Goal: Obtain resource: Download file/media

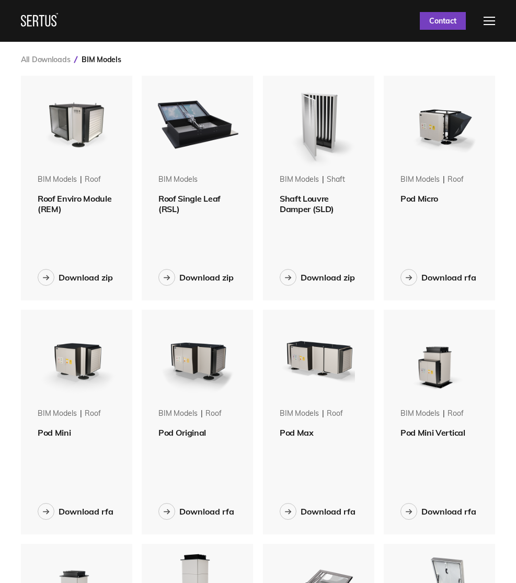
click at [241, 75] on div "All Downloads BIM Models BIM Models roof Roof Enviro Module (REM) Download zip …" at bounding box center [258, 548] width 516 height 1013
drag, startPoint x: 135, startPoint y: 85, endPoint x: 13, endPoint y: 45, distance: 128.4
click at [130, 64] on div "All Downloads BIM Models" at bounding box center [258, 59] width 474 height 9
drag, startPoint x: 14, startPoint y: 87, endPoint x: 142, endPoint y: 90, distance: 128.0
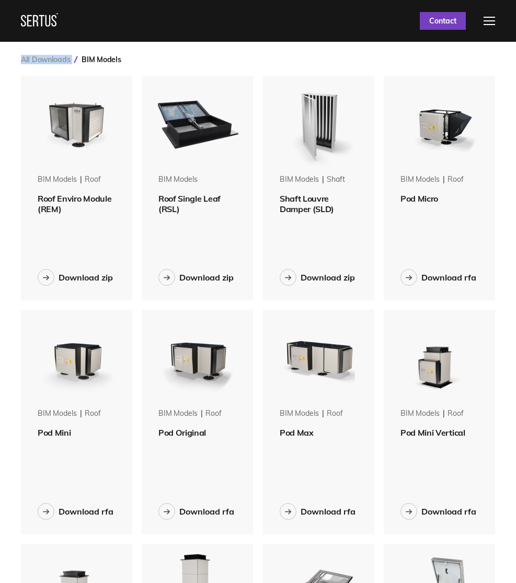
click at [142, 90] on div "All Downloads BIM Models BIM Models roof Roof Enviro Module (REM) Download zip …" at bounding box center [258, 548] width 516 height 1013
click at [151, 64] on div "All Downloads BIM Models" at bounding box center [258, 59] width 474 height 9
click at [150, 64] on div "All Downloads BIM Models" at bounding box center [258, 59] width 474 height 9
drag, startPoint x: 14, startPoint y: 34, endPoint x: 130, endPoint y: 98, distance: 132.3
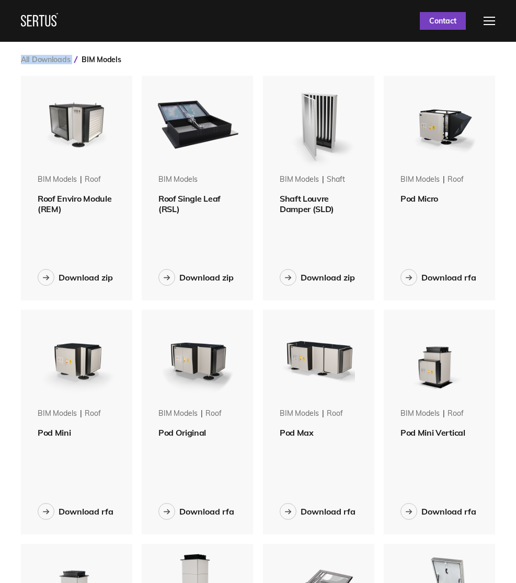
drag, startPoint x: 130, startPoint y: 90, endPoint x: 32, endPoint y: 65, distance: 101.0
click at [155, 64] on div "All Downloads BIM Models" at bounding box center [258, 59] width 474 height 9
drag, startPoint x: 16, startPoint y: 87, endPoint x: 138, endPoint y: 89, distance: 122.2
click at [138, 89] on div "All Downloads BIM Models BIM Models roof Roof Enviro Module (REM) Download zip …" at bounding box center [258, 548] width 516 height 1013
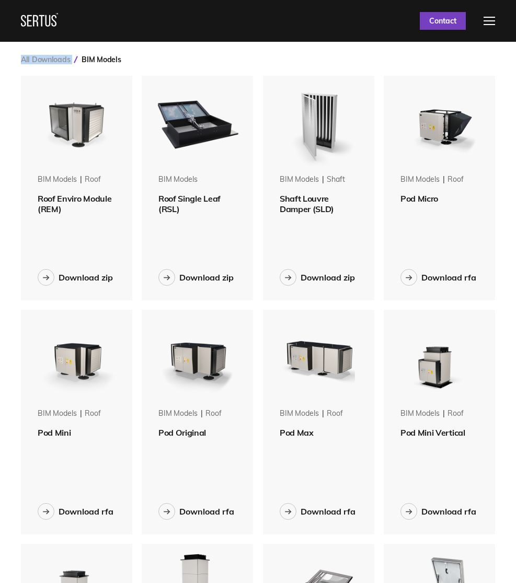
click at [145, 64] on div "All Downloads BIM Models" at bounding box center [258, 59] width 474 height 9
drag, startPoint x: 16, startPoint y: 79, endPoint x: 143, endPoint y: 90, distance: 127.4
click at [143, 90] on div "All Downloads BIM Models BIM Models roof Roof Enviro Module (REM) Download zip …" at bounding box center [258, 548] width 516 height 1013
click at [145, 64] on div "All Downloads BIM Models" at bounding box center [258, 59] width 474 height 9
drag, startPoint x: 12, startPoint y: 79, endPoint x: 147, endPoint y: 97, distance: 135.9
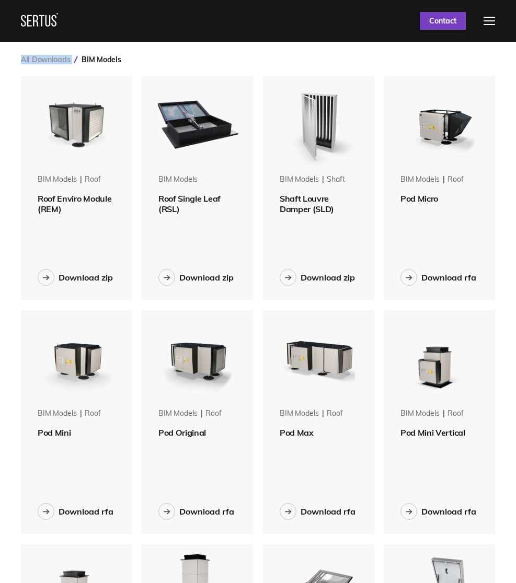
click at [147, 97] on div "All Downloads BIM Models BIM Models roof Roof Enviro Module (REM) Download zip …" at bounding box center [258, 548] width 516 height 1013
click at [149, 64] on div "All Downloads BIM Models" at bounding box center [258, 59] width 474 height 9
drag, startPoint x: 14, startPoint y: 76, endPoint x: 168, endPoint y: 93, distance: 155.1
click at [168, 93] on div "All Downloads BIM Models BIM Models roof Roof Enviro Module (REM) Download zip …" at bounding box center [258, 548] width 516 height 1013
click at [143, 64] on div "All Downloads BIM Models" at bounding box center [258, 59] width 474 height 9
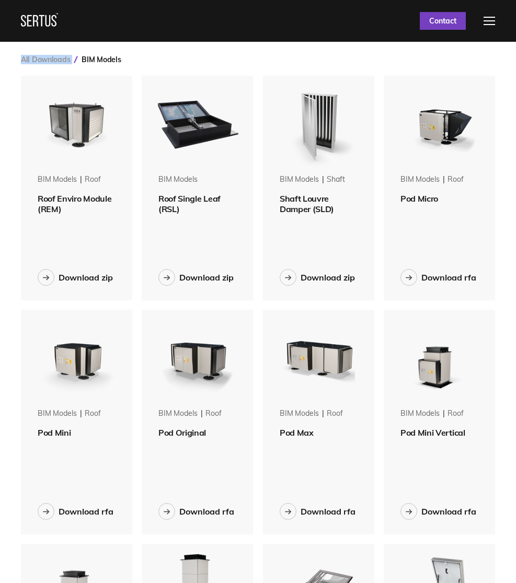
drag, startPoint x: 12, startPoint y: 75, endPoint x: 145, endPoint y: 92, distance: 134.3
click at [160, 100] on div "All Downloads BIM Models BIM Models roof Roof Enviro Module (REM) Download zip …" at bounding box center [258, 548] width 516 height 1013
click at [139, 64] on div "All Downloads BIM Models" at bounding box center [258, 59] width 474 height 9
drag, startPoint x: 123, startPoint y: 91, endPoint x: 12, endPoint y: 89, distance: 111.3
click at [12, 89] on div "All Downloads BIM Models BIM Models roof Roof Enviro Module (REM) Download zip …" at bounding box center [258, 548] width 516 height 1013
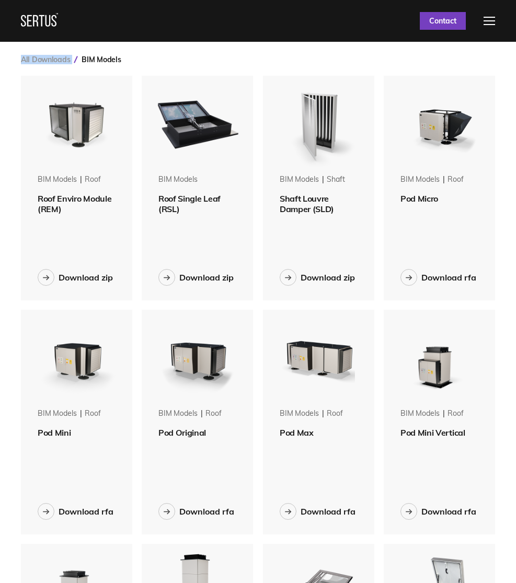
click at [82, 71] on div "All Downloads BIM Models BIM Models roof Roof Enviro Module (REM) Download zip …" at bounding box center [258, 548] width 516 height 1013
drag, startPoint x: 18, startPoint y: 74, endPoint x: 154, endPoint y: 94, distance: 136.7
click at [154, 94] on div "All Downloads BIM Models BIM Models roof Roof Enviro Module (REM) Download zip …" at bounding box center [258, 548] width 516 height 1013
click at [149, 64] on div "All Downloads BIM Models" at bounding box center [258, 59] width 474 height 9
drag, startPoint x: 19, startPoint y: 77, endPoint x: 138, endPoint y: 92, distance: 119.5
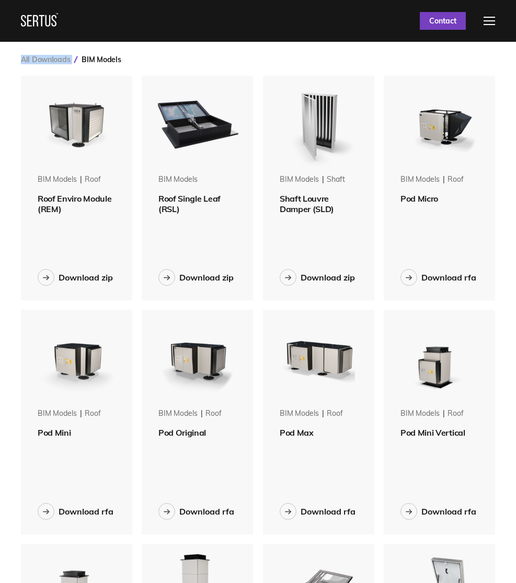
click at [138, 92] on div "All Downloads BIM Models BIM Models roof Roof Enviro Module (REM) Download zip …" at bounding box center [258, 548] width 516 height 1013
drag, startPoint x: 138, startPoint y: 87, endPoint x: 125, endPoint y: 57, distance: 32.0
click at [138, 64] on div "All Downloads BIM Models" at bounding box center [258, 59] width 474 height 9
drag, startPoint x: 17, startPoint y: 76, endPoint x: 144, endPoint y: 92, distance: 128.0
click at [144, 92] on div "All Downloads BIM Models BIM Models roof Roof Enviro Module (REM) Download zip …" at bounding box center [258, 548] width 516 height 1013
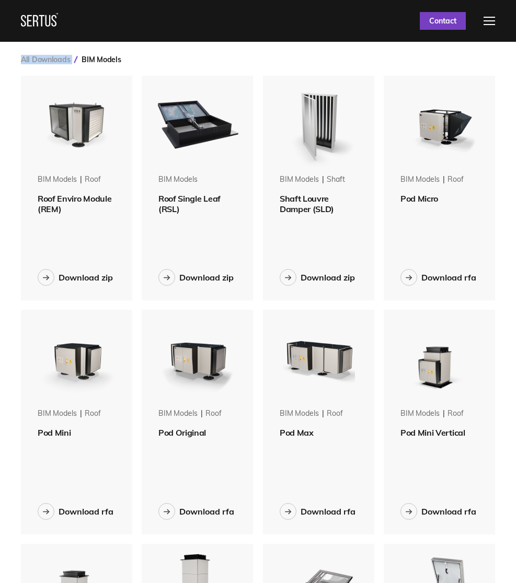
click at [149, 64] on div "All Downloads BIM Models" at bounding box center [258, 59] width 474 height 9
drag, startPoint x: 14, startPoint y: 78, endPoint x: 138, endPoint y: 94, distance: 125.3
click at [138, 94] on div "All Downloads BIM Models BIM Models roof Roof Enviro Module (REM) Download zip …" at bounding box center [258, 548] width 516 height 1013
drag, startPoint x: 155, startPoint y: 88, endPoint x: 151, endPoint y: 76, distance: 11.9
click at [155, 64] on div "All Downloads BIM Models" at bounding box center [258, 59] width 474 height 9
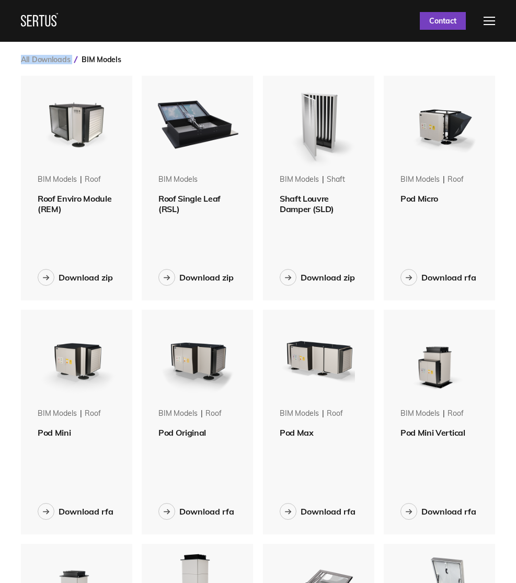
drag, startPoint x: 29, startPoint y: 80, endPoint x: 141, endPoint y: 87, distance: 111.5
click at [141, 87] on div "All Downloads BIM Models BIM Models roof Roof Enviro Module (REM) Download zip …" at bounding box center [258, 548] width 516 height 1013
click at [169, 64] on div "All Downloads BIM Models" at bounding box center [258, 59] width 474 height 9
